Goal: Feedback & Contribution: Contribute content

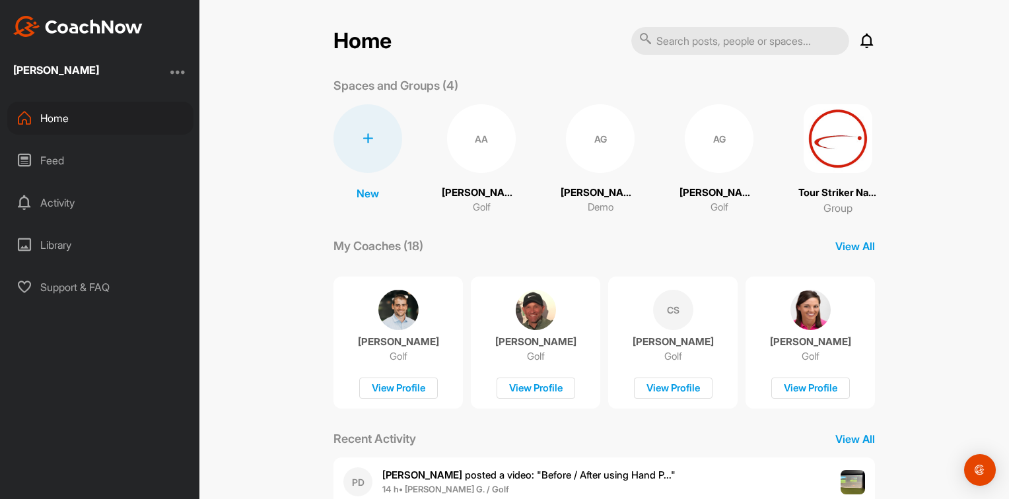
click at [77, 116] on div "Home" at bounding box center [100, 118] width 186 height 33
click at [178, 79] on div at bounding box center [178, 72] width 16 height 16
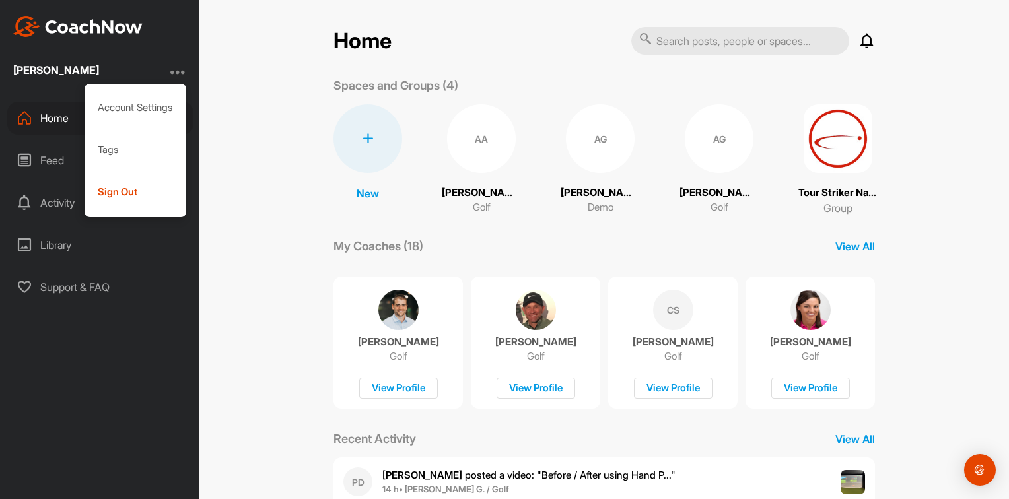
click at [325, 233] on div "Home Notifications Invitations Today PD Pete D. posted a video : " Before / Aft…" at bounding box center [604, 359] width 568 height 667
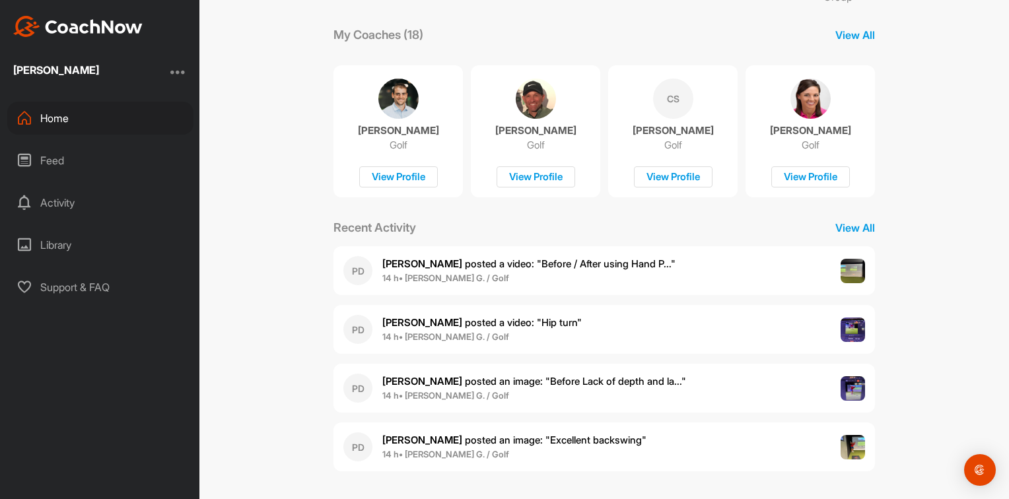
scroll to position [214, 0]
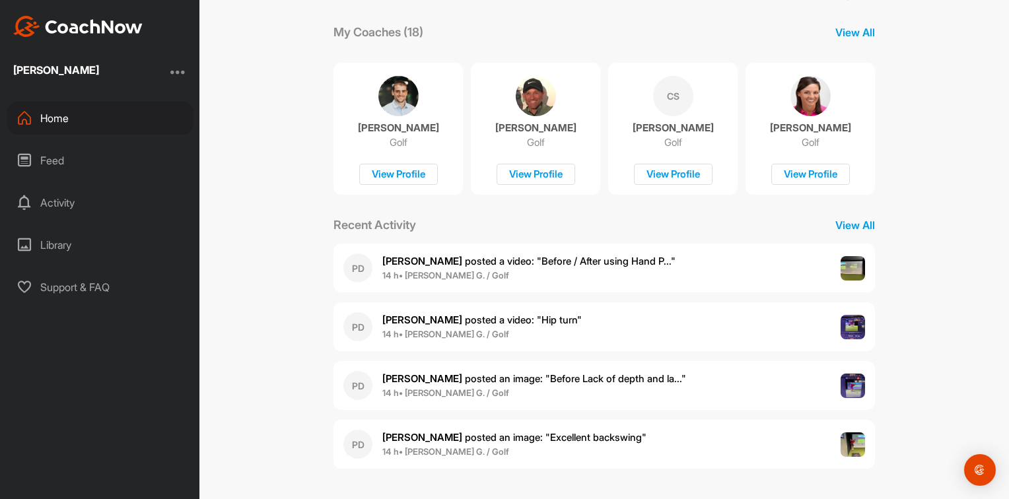
click at [505, 279] on span "14 h • Ames G. / Golf" at bounding box center [528, 276] width 293 height 13
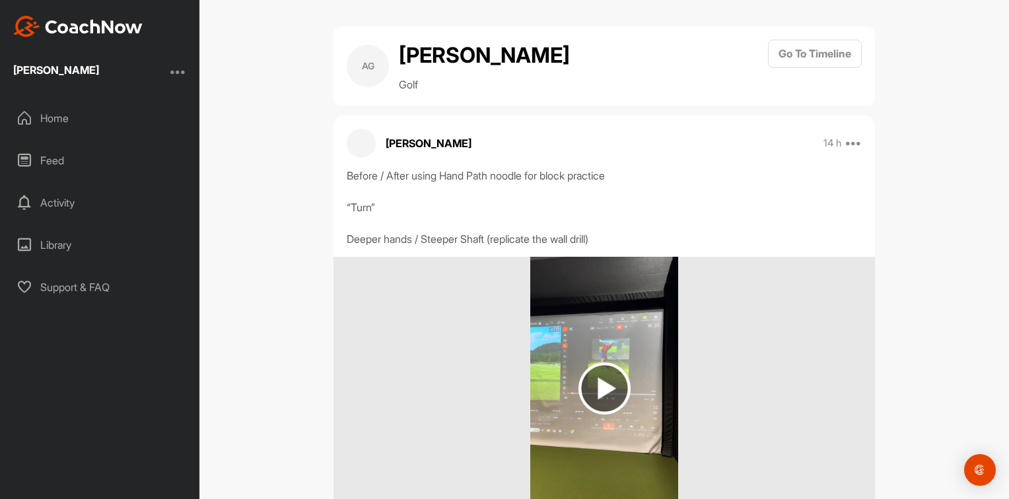
click at [63, 124] on div "Home" at bounding box center [100, 118] width 186 height 33
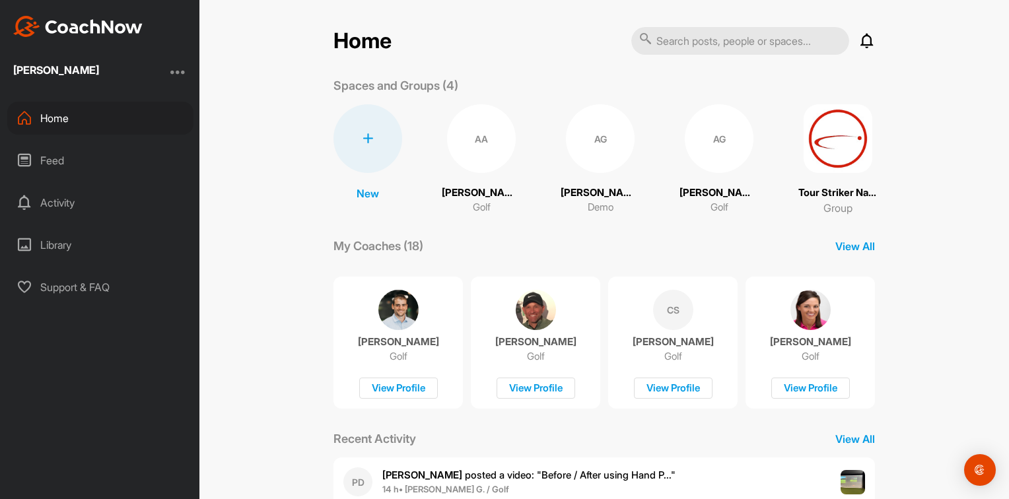
click at [79, 251] on div "Library" at bounding box center [100, 245] width 186 height 33
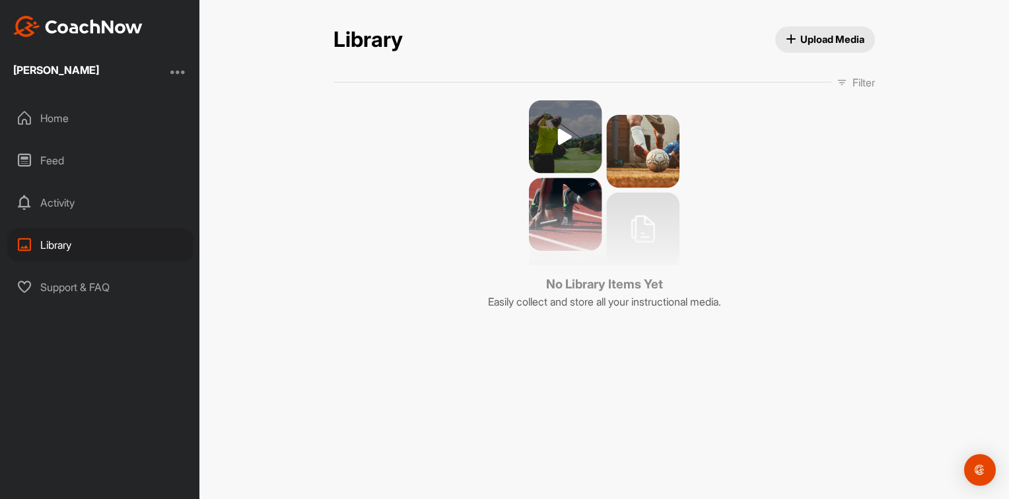
click at [59, 208] on div "Activity" at bounding box center [100, 202] width 186 height 33
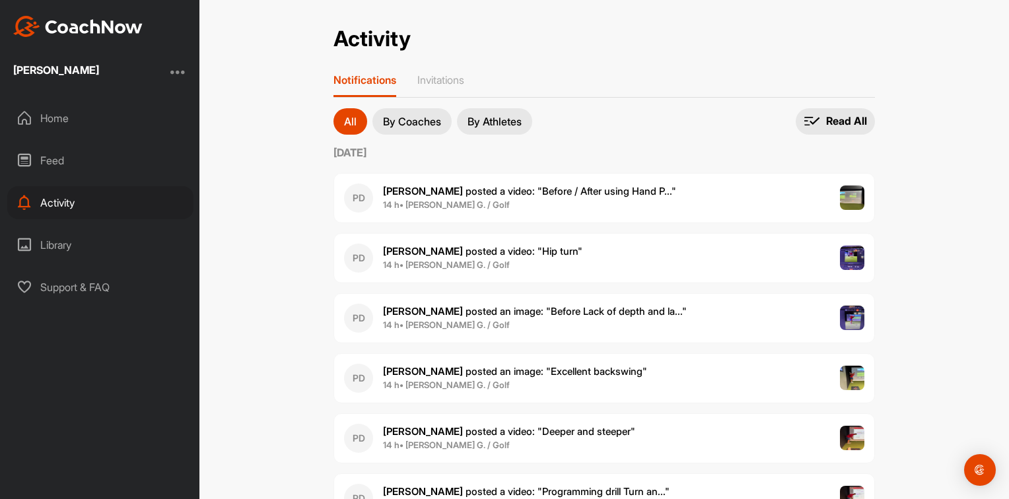
click at [60, 156] on div "Feed" at bounding box center [100, 160] width 186 height 33
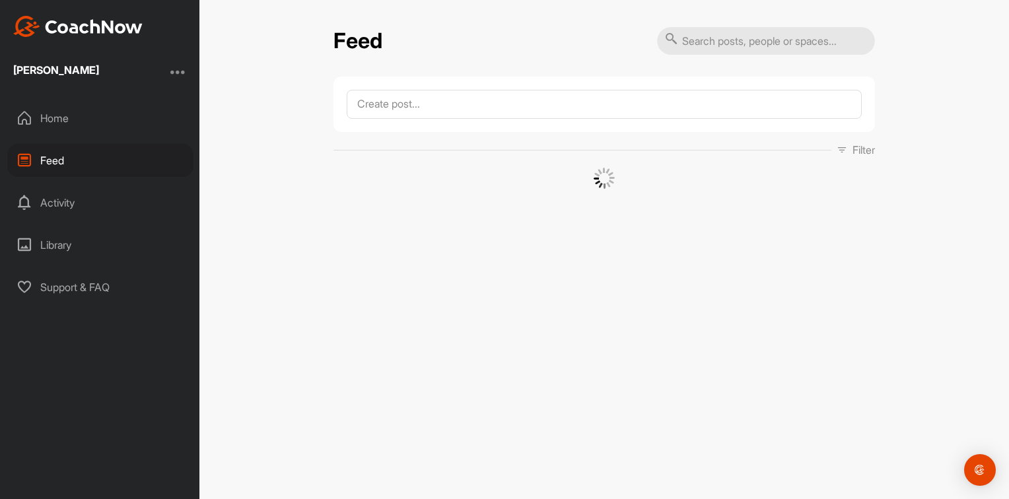
click at [72, 124] on div "Home" at bounding box center [100, 118] width 186 height 33
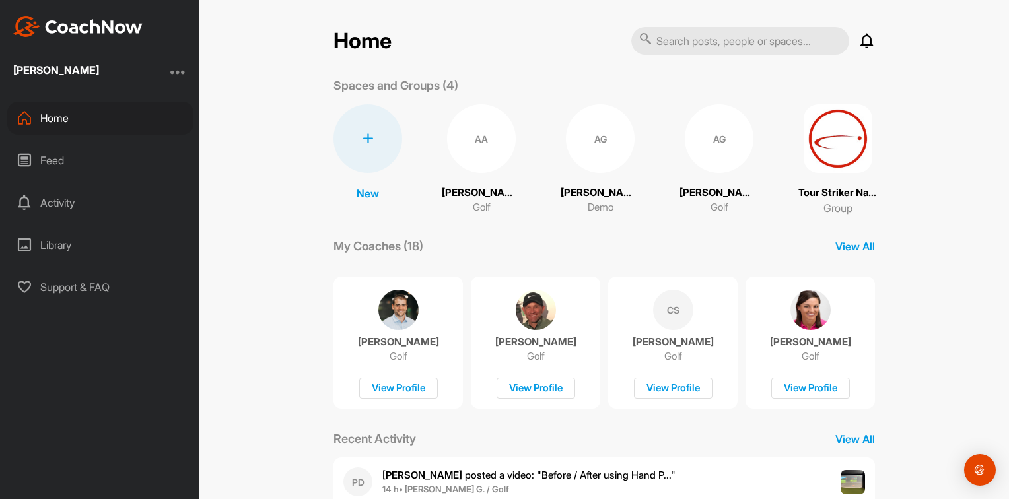
click at [56, 254] on div "Library" at bounding box center [100, 245] width 186 height 33
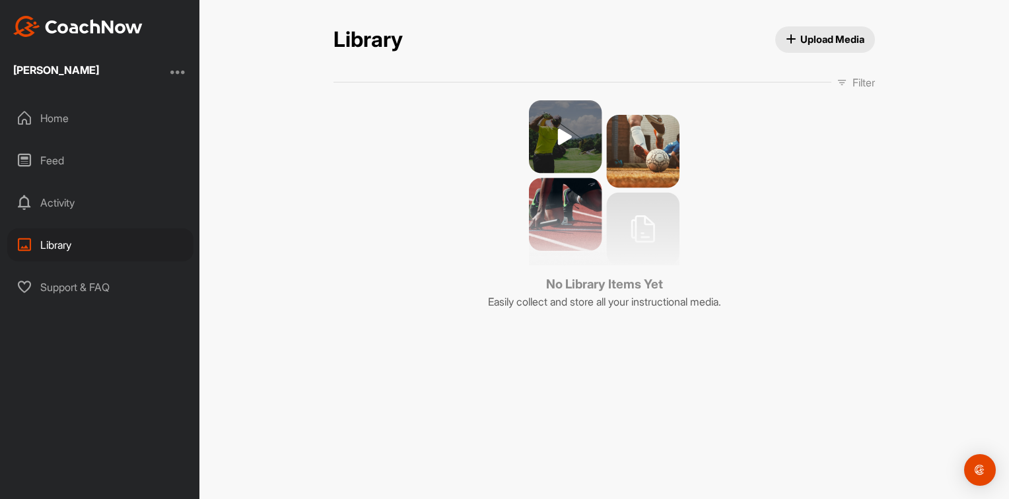
click at [818, 40] on span "Upload Media" at bounding box center [825, 39] width 79 height 14
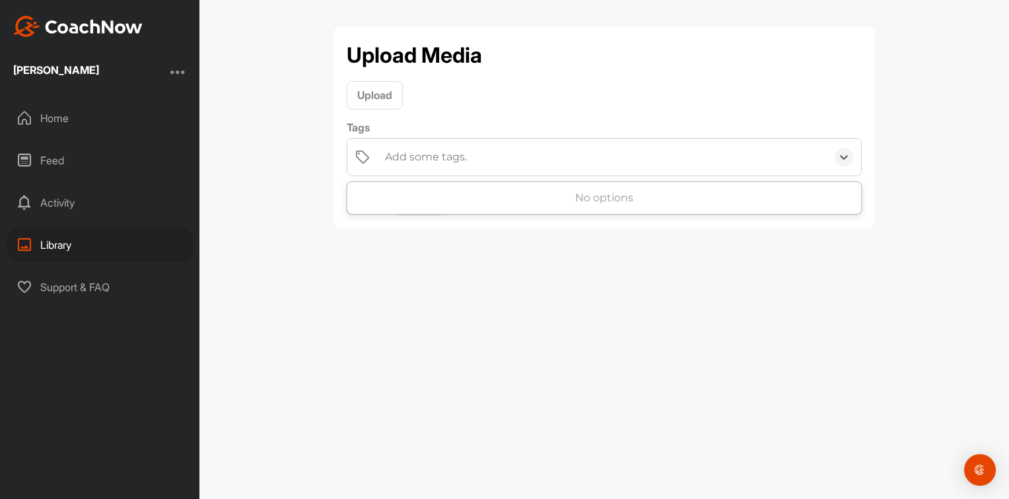
click at [417, 157] on div "Add some tags." at bounding box center [426, 157] width 82 height 16
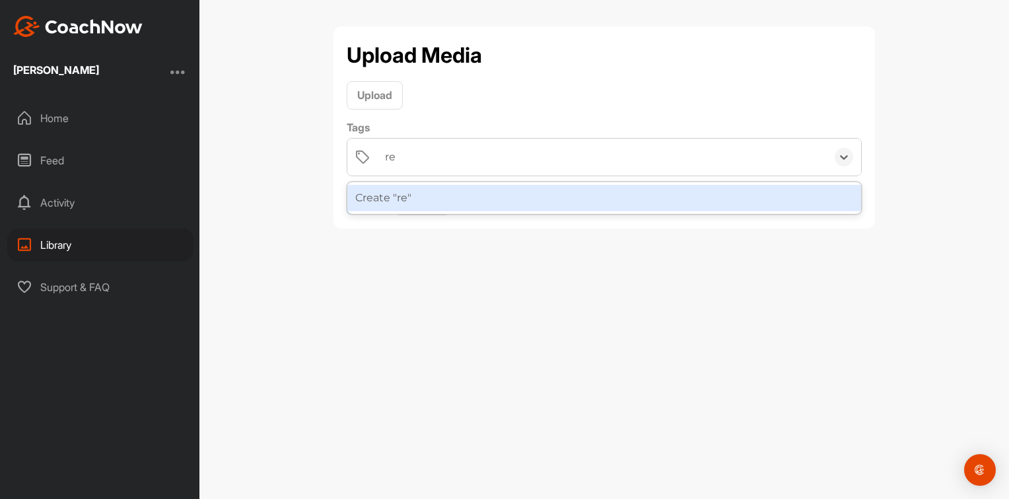
type input "r"
type input "Ames Recap 082525"
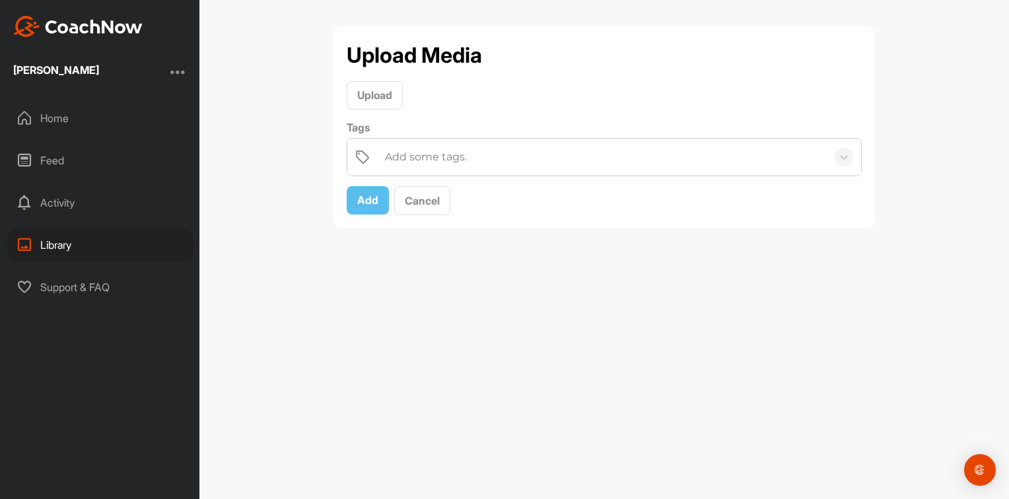
click at [507, 100] on div "Upload" at bounding box center [604, 95] width 515 height 28
click at [373, 95] on span "Upload" at bounding box center [374, 95] width 35 height 13
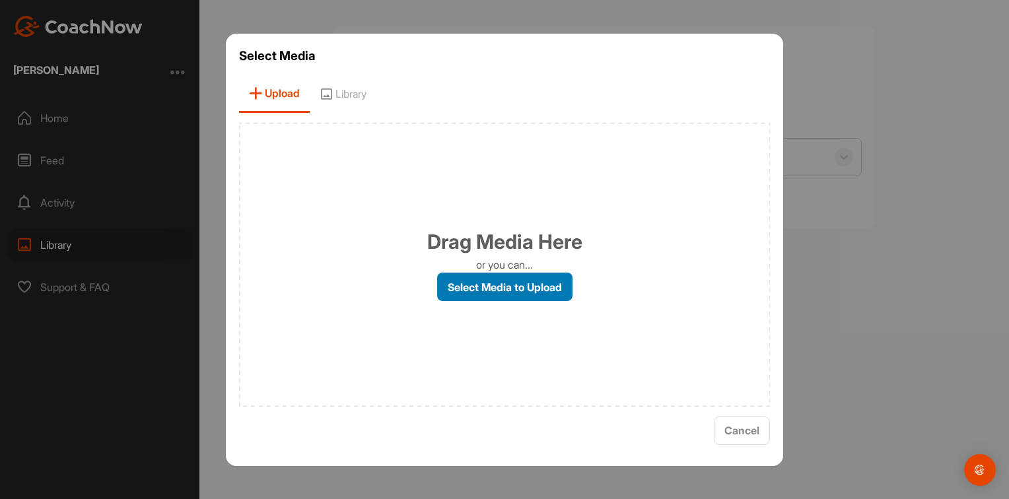
click at [521, 294] on label "Select Media to Upload" at bounding box center [504, 287] width 135 height 28
click at [0, 0] on input "Select Media to Upload" at bounding box center [0, 0] width 0 height 0
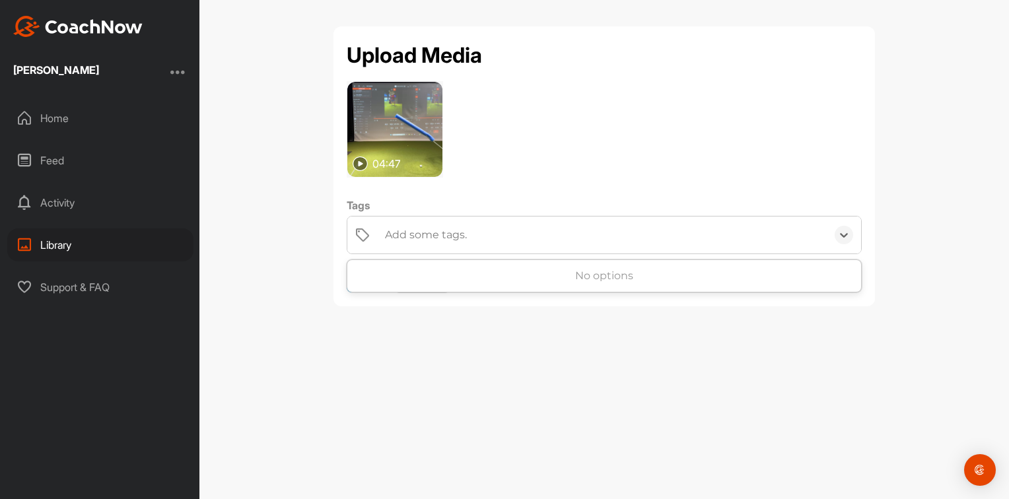
click at [404, 230] on div "Add some tags." at bounding box center [426, 235] width 82 height 16
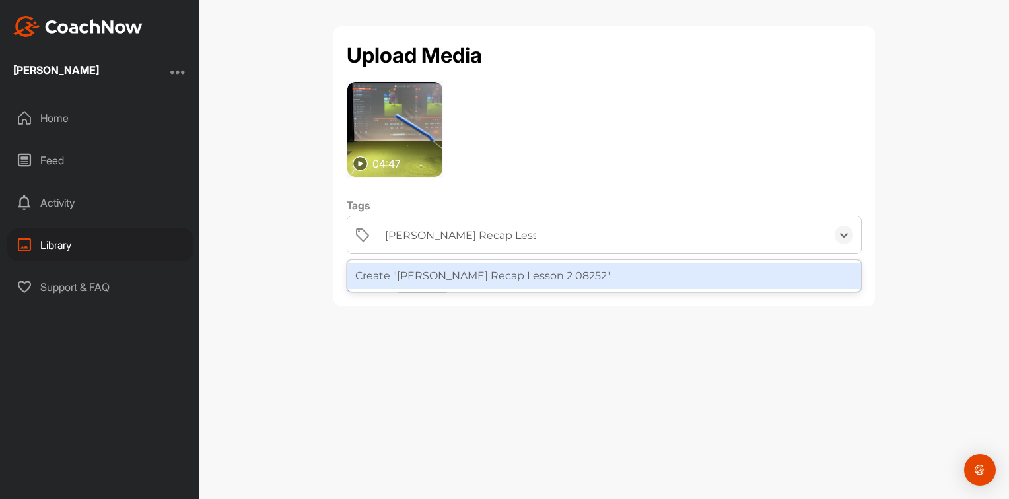
type input "Ames Recap Lesson 2 082525"
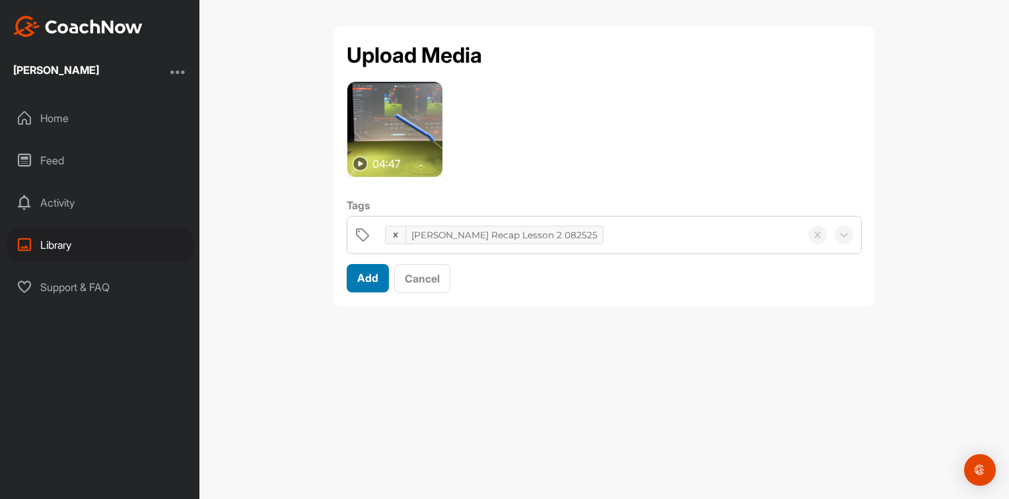
click at [358, 270] on div "Add" at bounding box center [367, 278] width 21 height 16
